Goal: Task Accomplishment & Management: Manage account settings

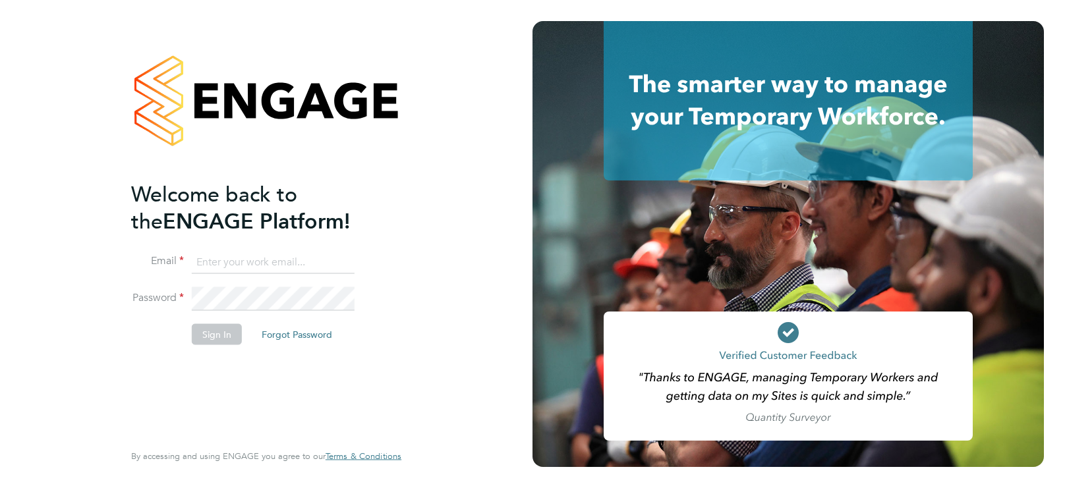
type input "david.hutton@uk.G4S.com"
click at [231, 343] on button "Sign In" at bounding box center [217, 333] width 50 height 21
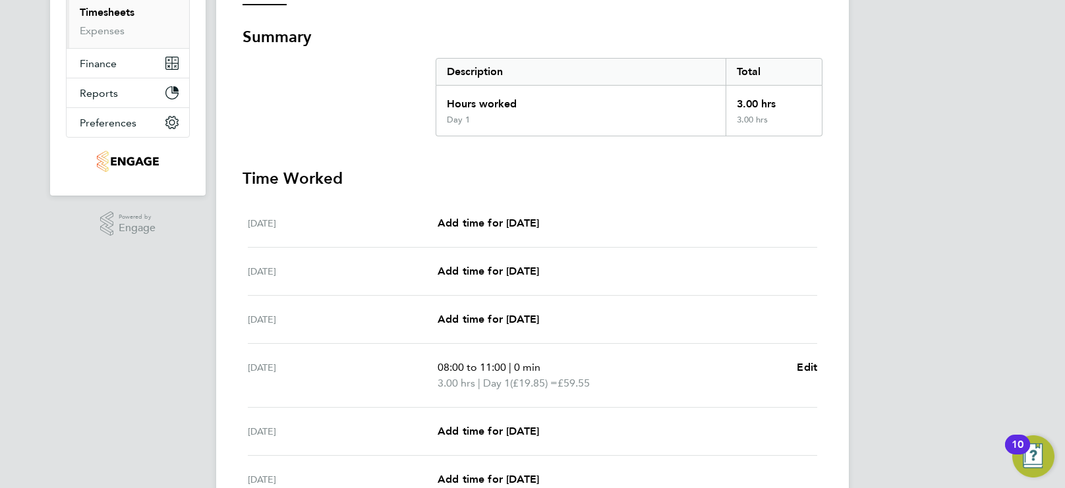
scroll to position [398, 0]
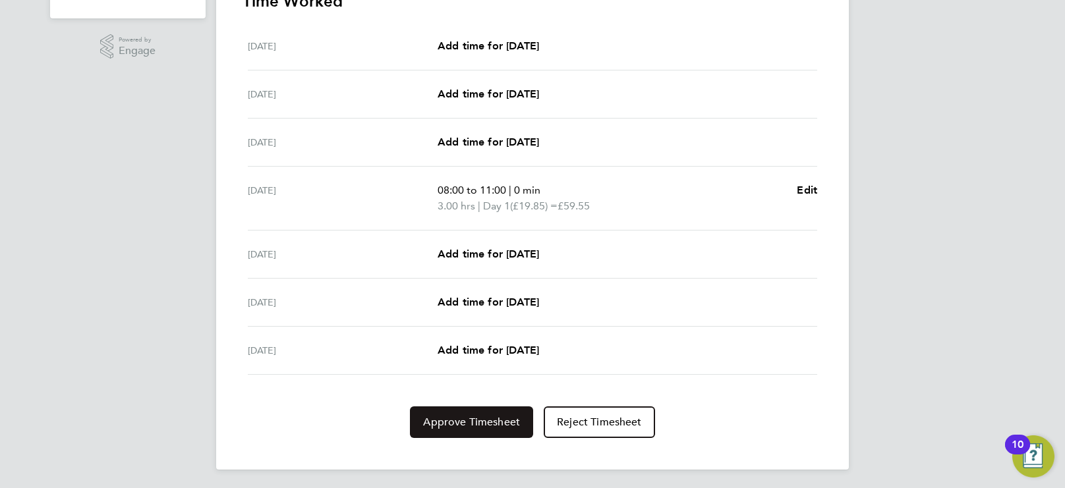
click at [476, 416] on span "Approve Timesheet" at bounding box center [471, 422] width 97 height 13
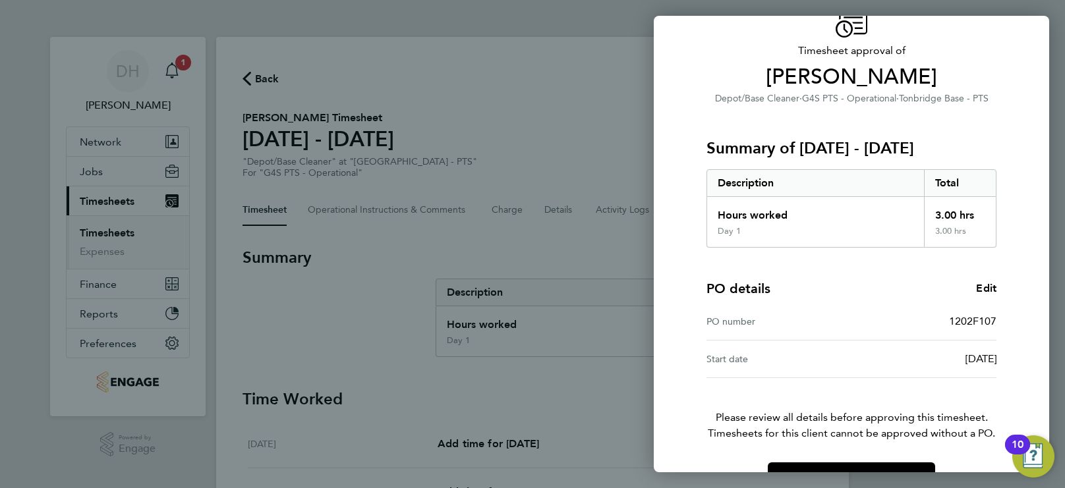
scroll to position [105, 0]
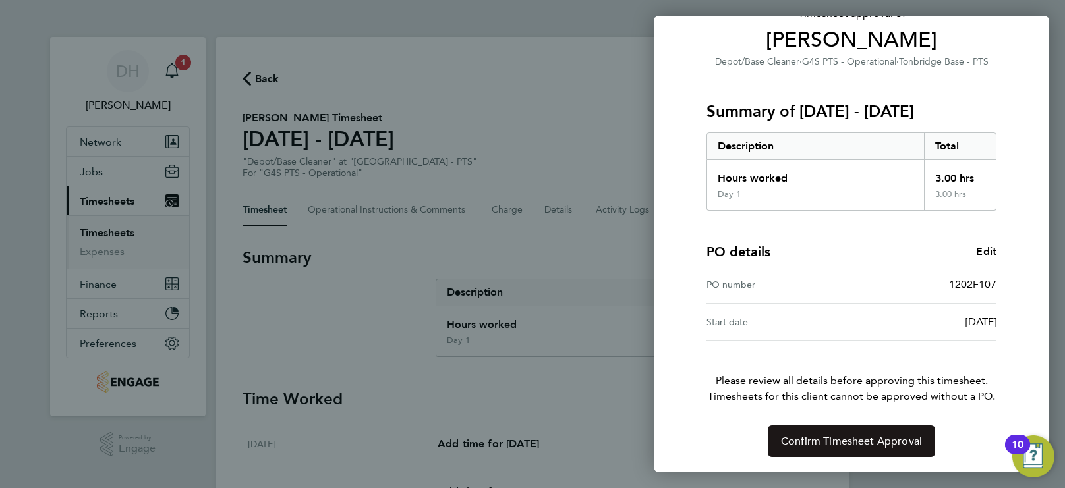
click at [829, 442] on span "Confirm Timesheet Approval" at bounding box center [851, 441] width 141 height 13
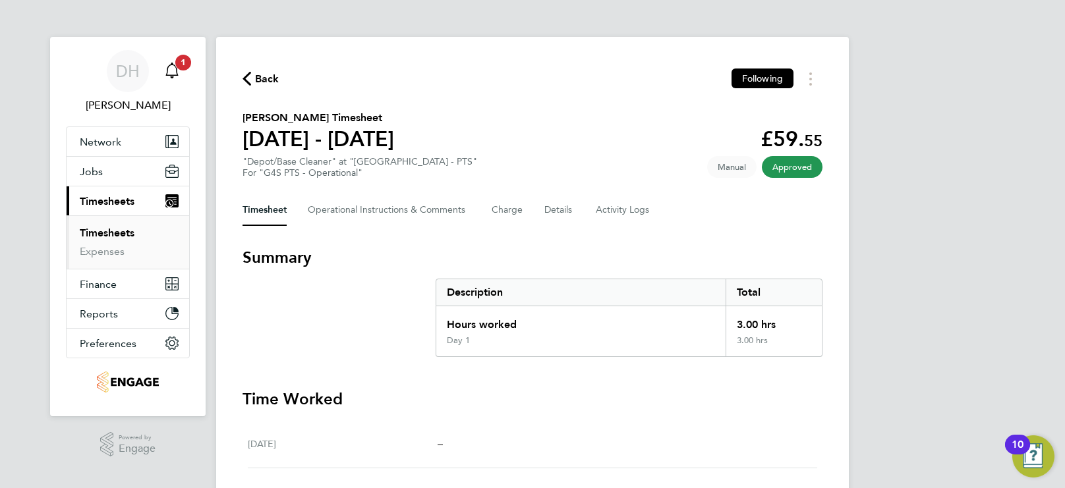
click at [172, 76] on icon "Main navigation" at bounding box center [172, 71] width 16 height 16
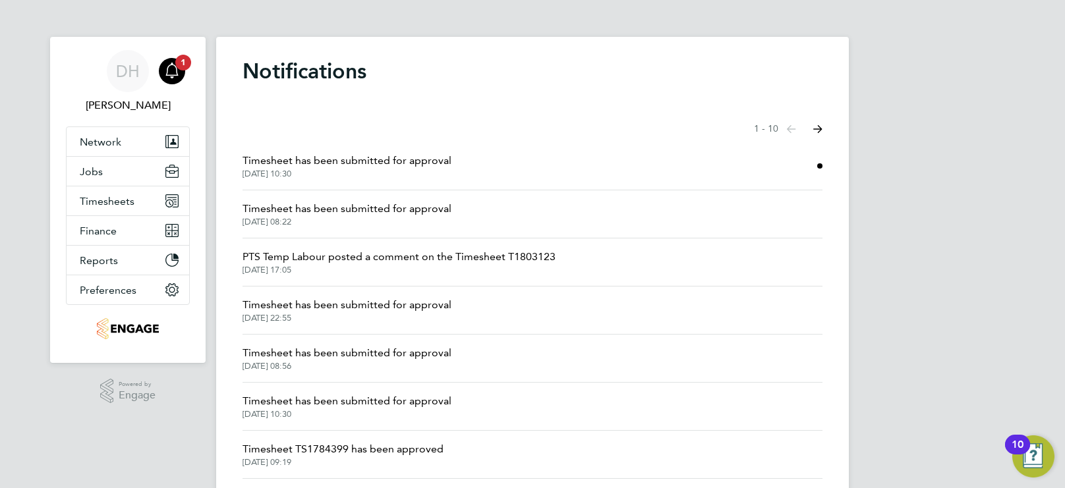
click at [513, 163] on li "Timesheet has been submitted for approval [DATE] 10:30" at bounding box center [532, 166] width 580 height 48
click at [381, 171] on span "[DATE] 10:30" at bounding box center [346, 174] width 209 height 11
